Goal: Navigation & Orientation: Find specific page/section

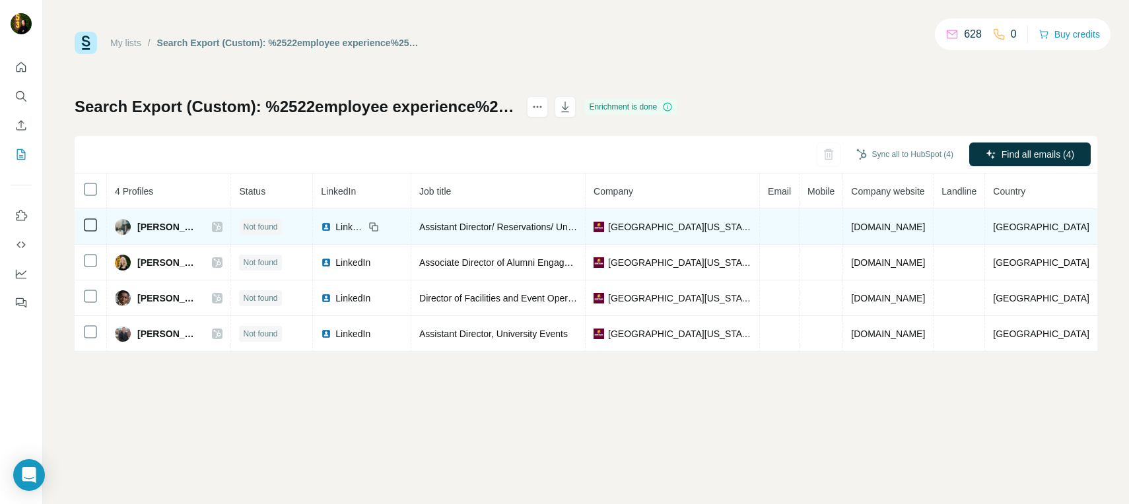
click at [231, 225] on td "Logan Moyle" at bounding box center [169, 227] width 124 height 36
click at [223, 220] on div "Logan Moyle" at bounding box center [169, 227] width 108 height 16
click at [221, 230] on icon at bounding box center [217, 227] width 8 height 11
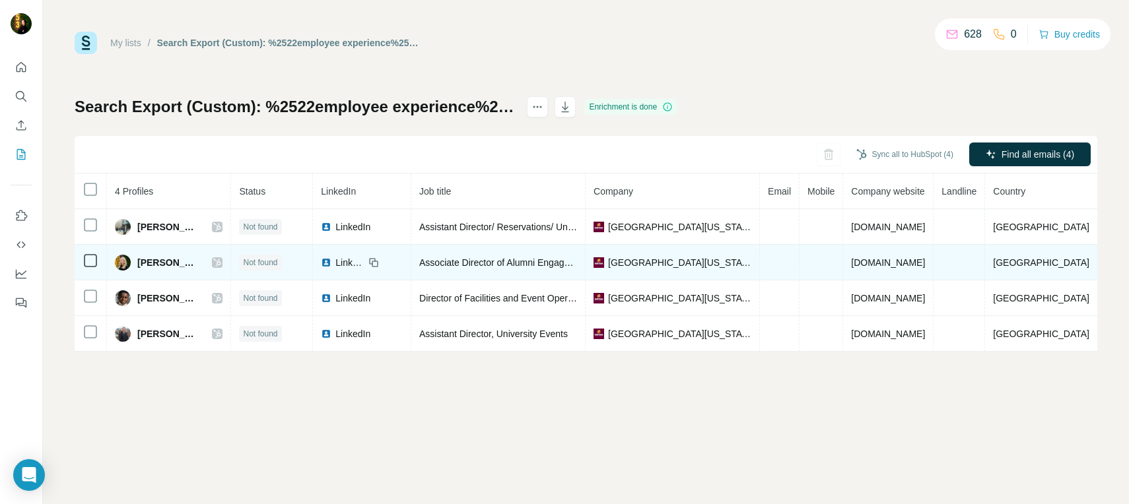
click at [221, 264] on icon at bounding box center [217, 263] width 8 height 11
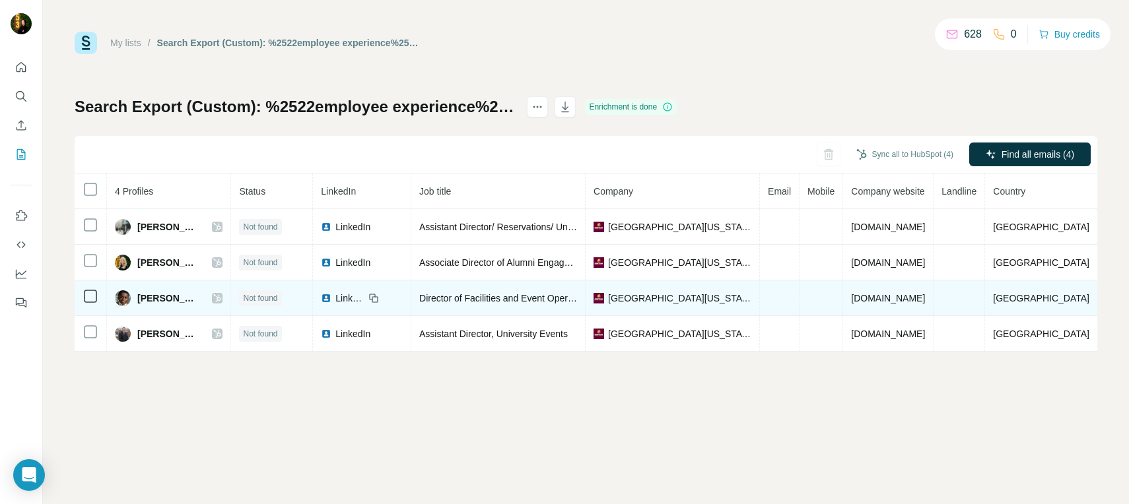
click at [221, 297] on icon at bounding box center [217, 298] width 8 height 11
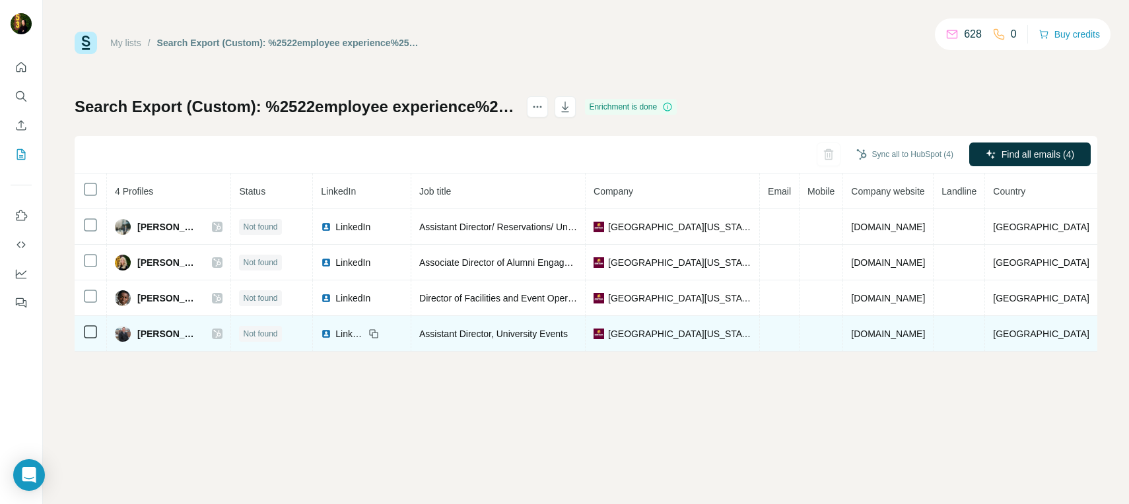
click at [221, 331] on icon at bounding box center [217, 334] width 8 height 11
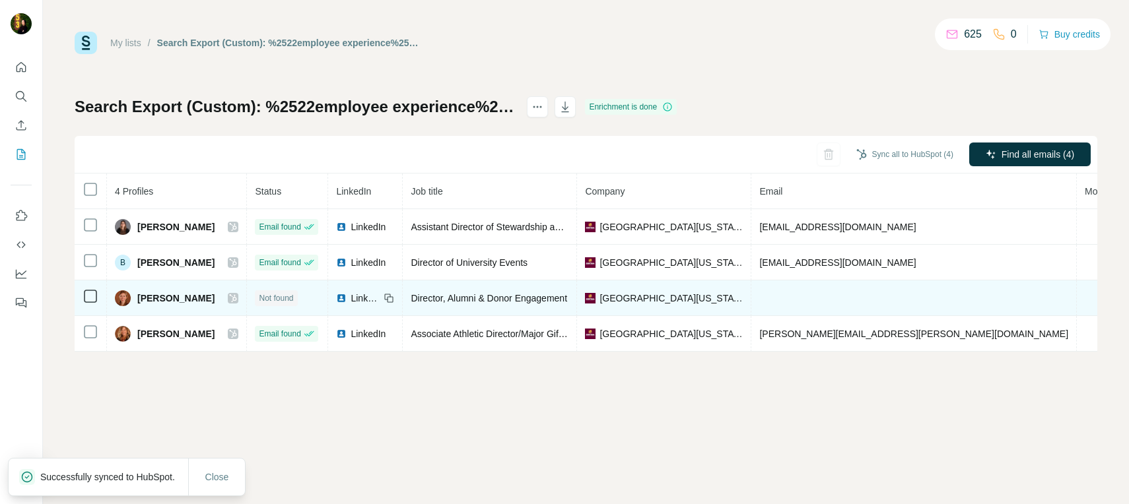
click at [230, 296] on icon at bounding box center [233, 299] width 7 height 8
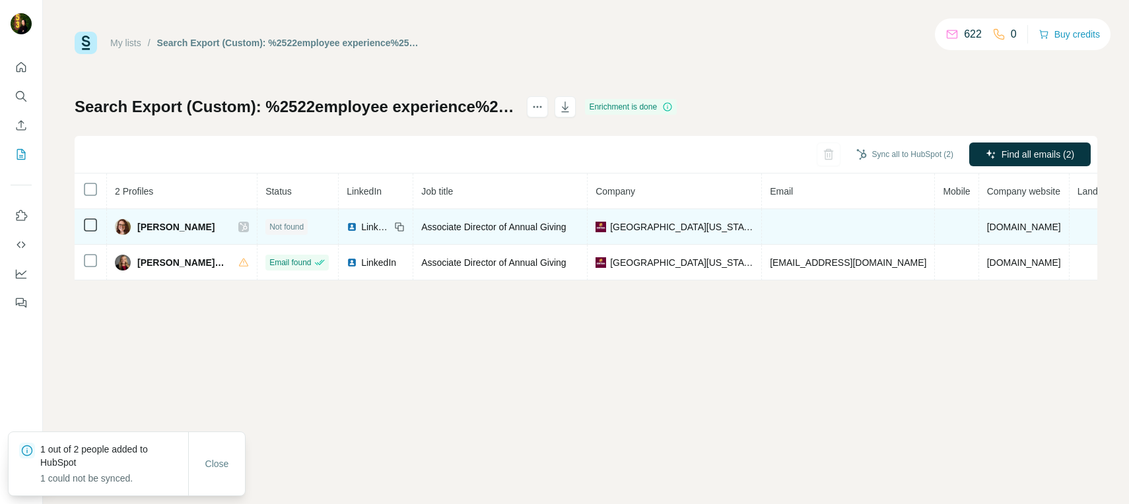
click at [240, 225] on icon at bounding box center [244, 227] width 8 height 11
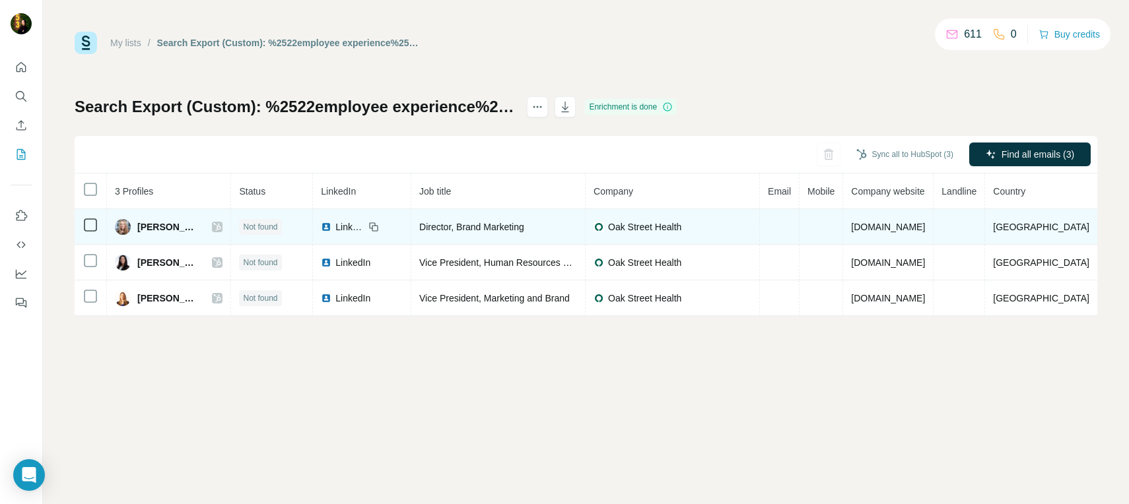
click at [221, 223] on icon at bounding box center [217, 227] width 8 height 11
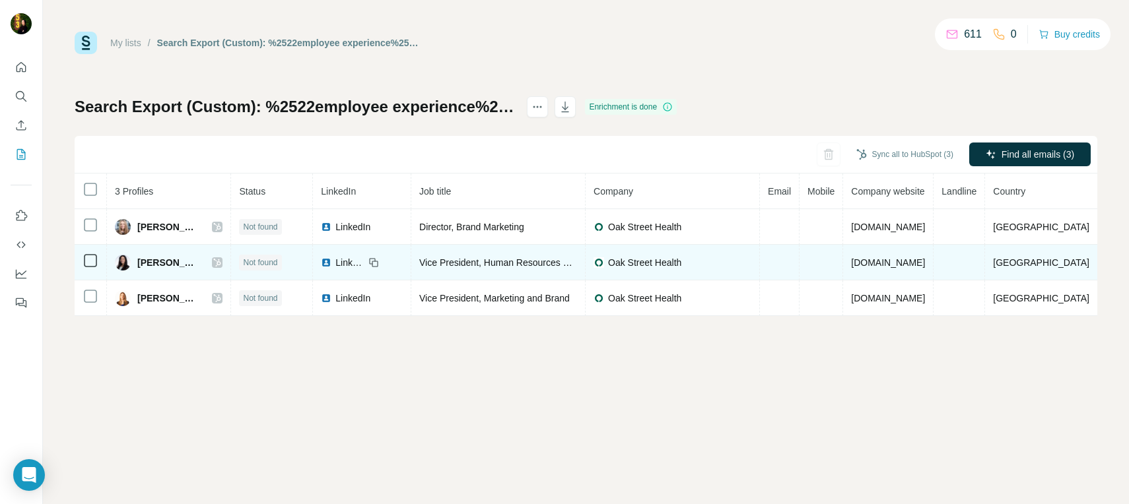
click at [221, 263] on icon at bounding box center [217, 263] width 7 height 8
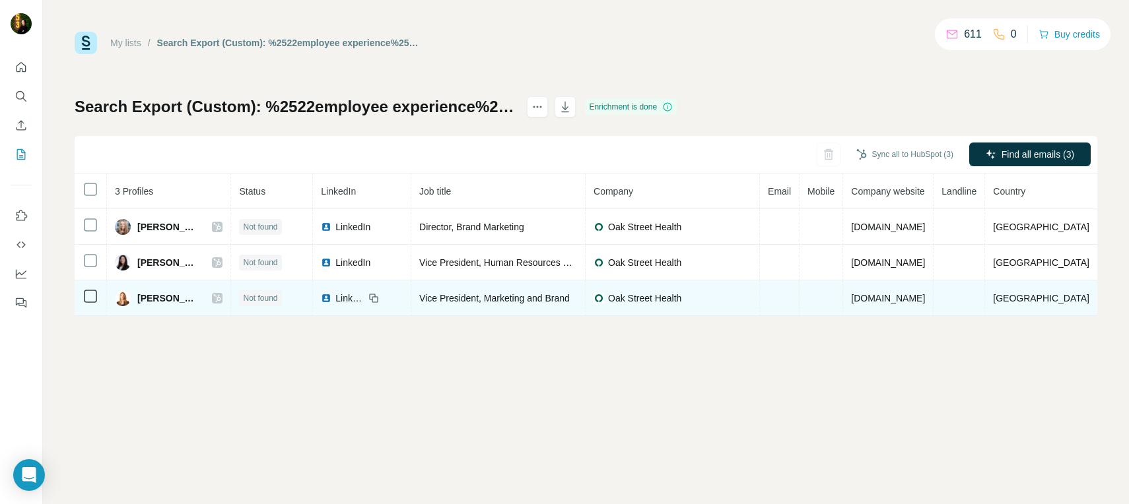
click at [221, 296] on icon at bounding box center [217, 298] width 8 height 11
